Goal: Navigation & Orientation: Understand site structure

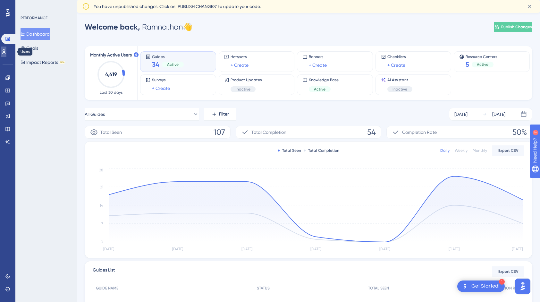
click at [5, 51] on icon at bounding box center [3, 51] width 5 height 5
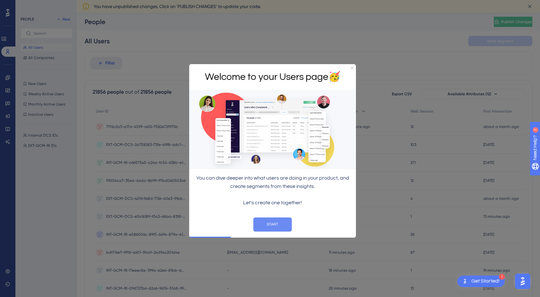
click at [268, 223] on button "START" at bounding box center [272, 224] width 39 height 14
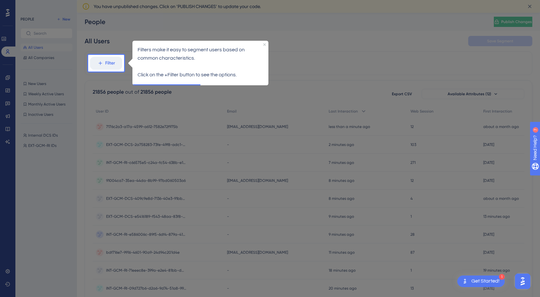
click at [125, 26] on div at bounding box center [334, 264] width 421 height 528
click at [38, 144] on div at bounding box center [44, 264] width 88 height 528
click at [264, 44] on icon "Close Preview" at bounding box center [264, 44] width 3 height 3
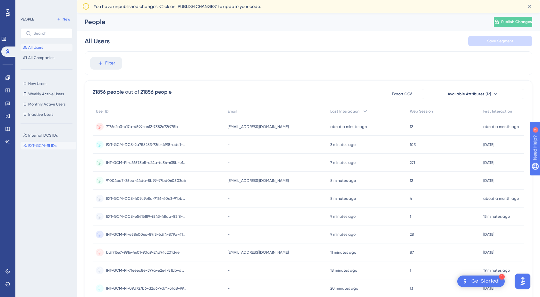
click at [53, 146] on span "EXT-GCM-RI IDs" at bounding box center [42, 145] width 28 height 5
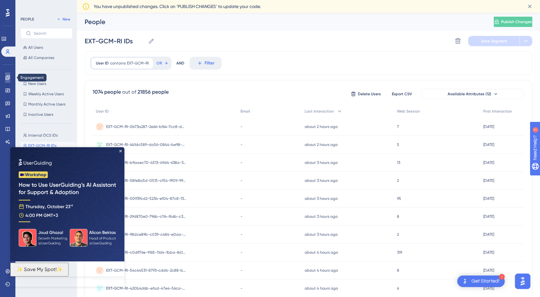
click at [7, 80] on link at bounding box center [7, 78] width 5 height 10
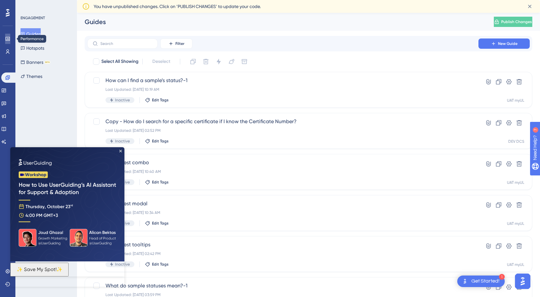
click at [9, 40] on icon at bounding box center [7, 39] width 4 height 4
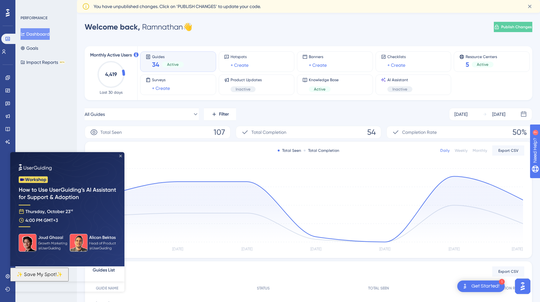
click at [121, 156] on icon "Close Preview" at bounding box center [120, 156] width 3 height 3
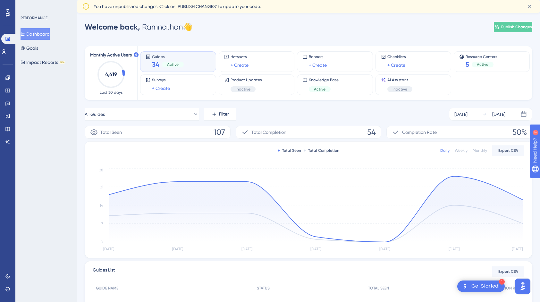
click at [51, 144] on div "PERFORMANCE Dashboard Goals Impact Reports BETA" at bounding box center [46, 151] width 62 height 302
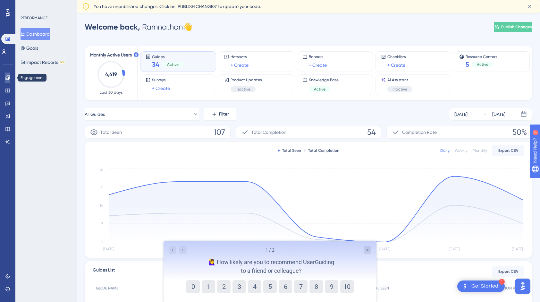
click at [9, 80] on icon at bounding box center [7, 77] width 4 height 4
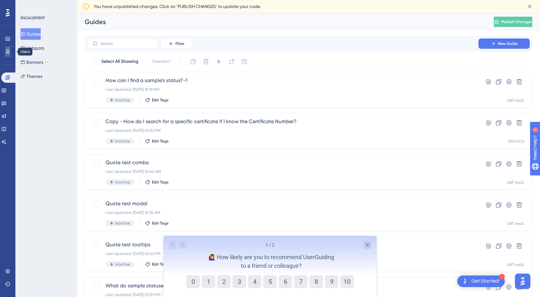
click at [7, 53] on icon at bounding box center [7, 51] width 5 height 5
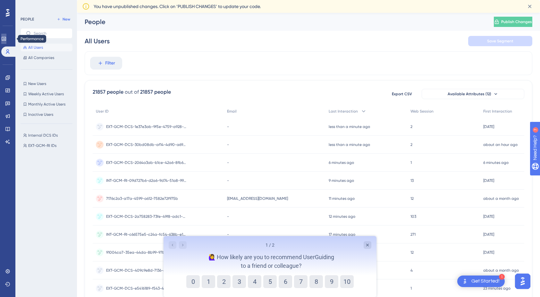
click at [6, 41] on icon at bounding box center [3, 38] width 5 height 5
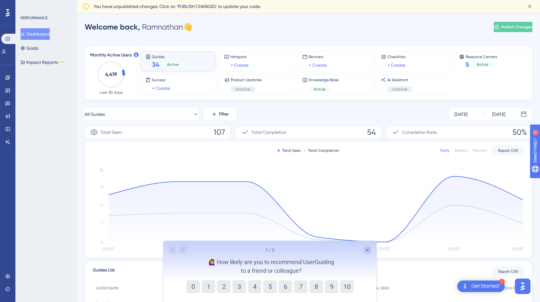
click at [11, 12] on div at bounding box center [8, 13] width 10 height 10
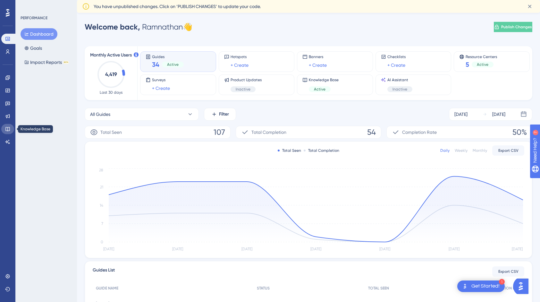
click at [6, 128] on icon at bounding box center [7, 128] width 5 height 5
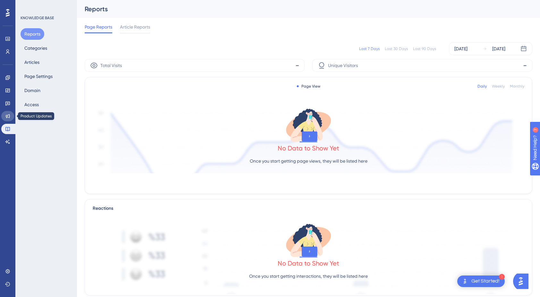
click at [6, 117] on icon at bounding box center [8, 116] width 4 height 4
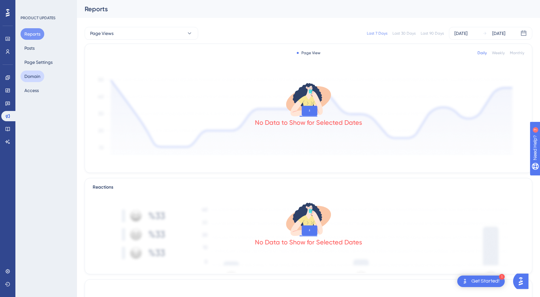
click at [30, 74] on button "Domain" at bounding box center [33, 77] width 24 height 12
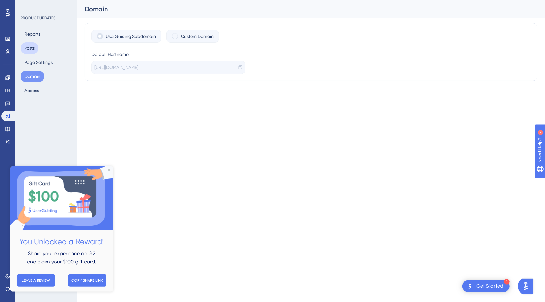
click at [32, 48] on button "Posts" at bounding box center [30, 48] width 18 height 12
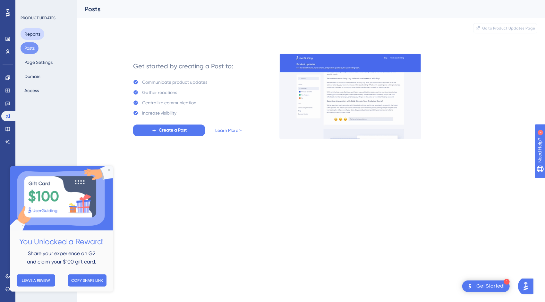
click at [34, 34] on button "Reports" at bounding box center [33, 34] width 24 height 12
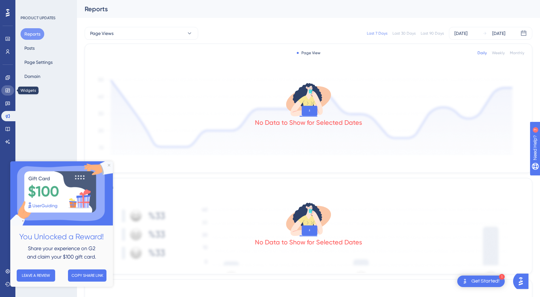
click at [7, 90] on icon at bounding box center [7, 90] width 5 height 5
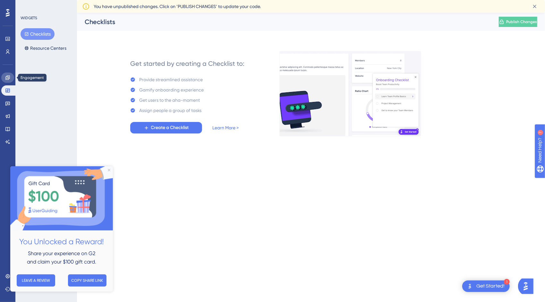
click at [8, 81] on link at bounding box center [7, 78] width 13 height 10
